Goal: Task Accomplishment & Management: Manage account settings

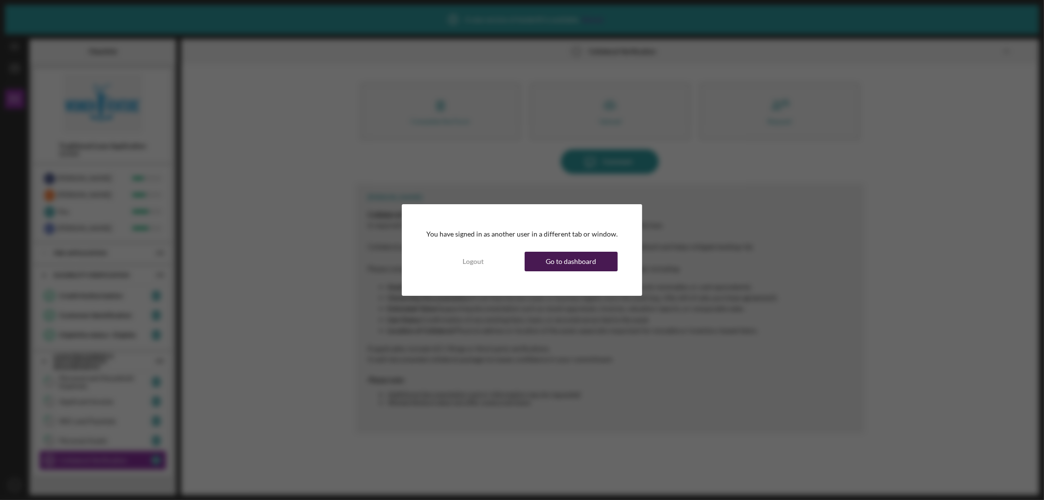
click at [550, 262] on div "Go to dashboard" at bounding box center [571, 261] width 50 height 20
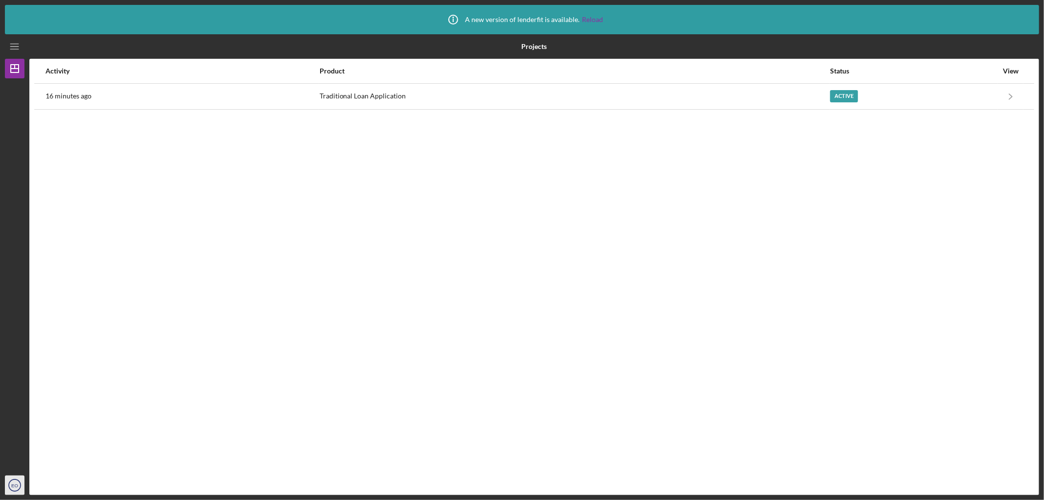
click at [15, 482] on text "EO" at bounding box center [14, 484] width 7 height 5
click at [12, 481] on icon "EO" at bounding box center [15, 485] width 20 height 24
click at [14, 486] on text "EO" at bounding box center [14, 484] width 7 height 5
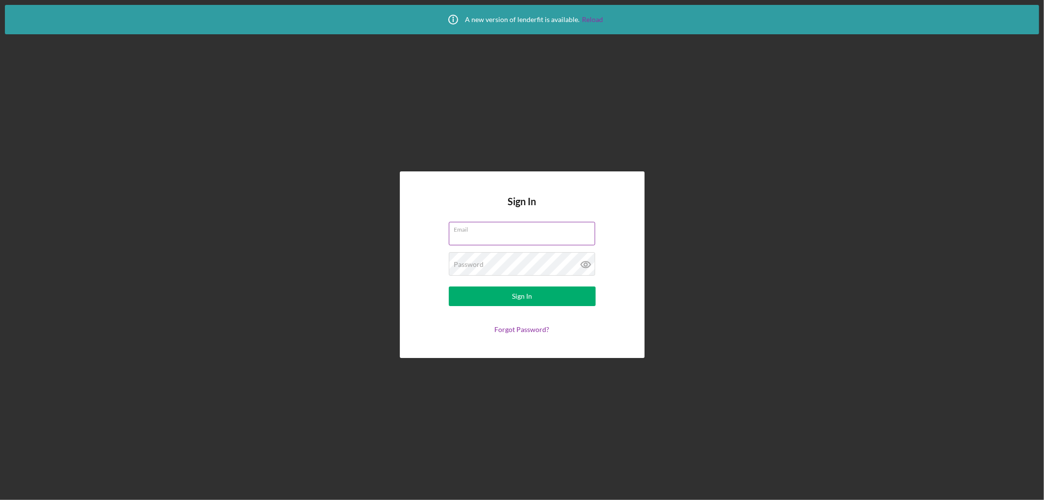
click at [493, 231] on div "Email" at bounding box center [522, 234] width 147 height 24
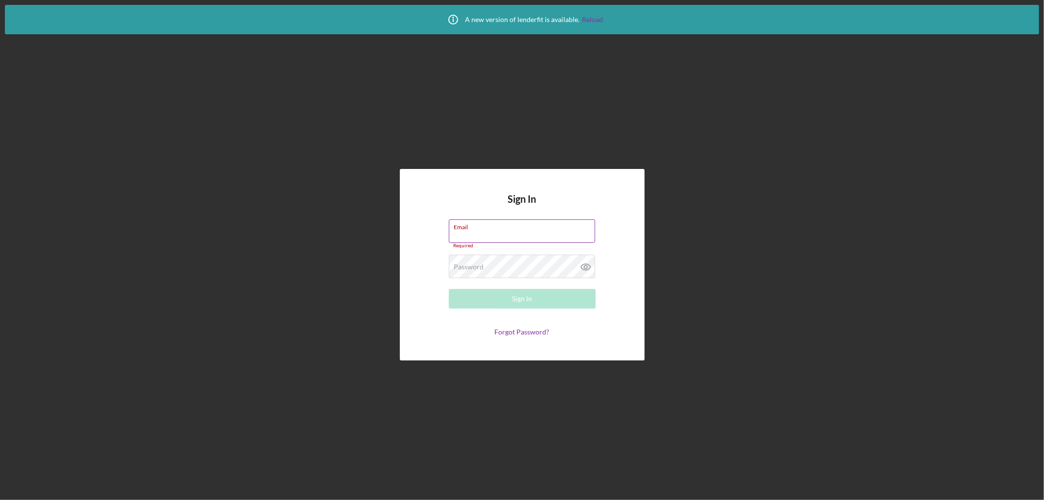
click at [495, 230] on div "Email Required" at bounding box center [522, 233] width 147 height 29
type input "[PERSON_NAME][EMAIL_ADDRESS][DOMAIN_NAME]"
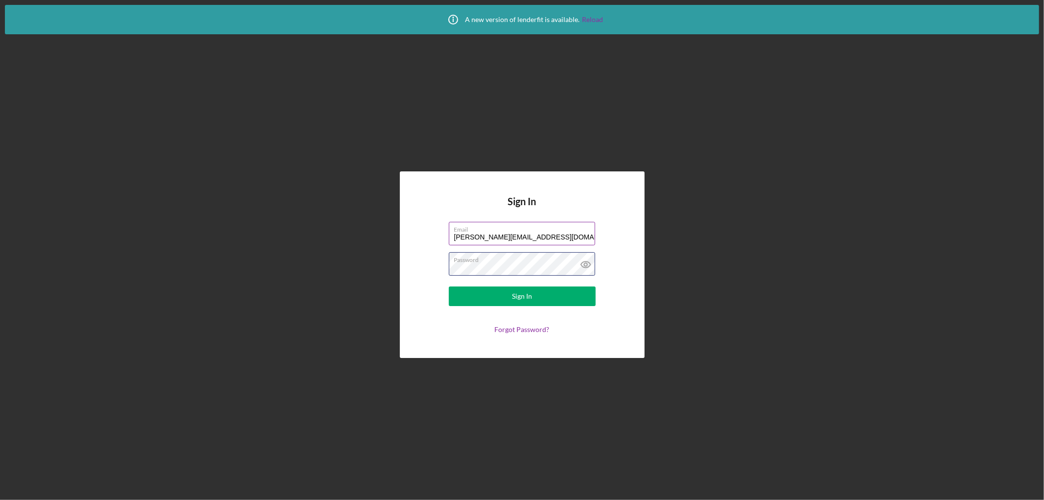
click at [449, 286] on button "Sign In" at bounding box center [522, 296] width 147 height 20
